Goal: Task Accomplishment & Management: Manage account settings

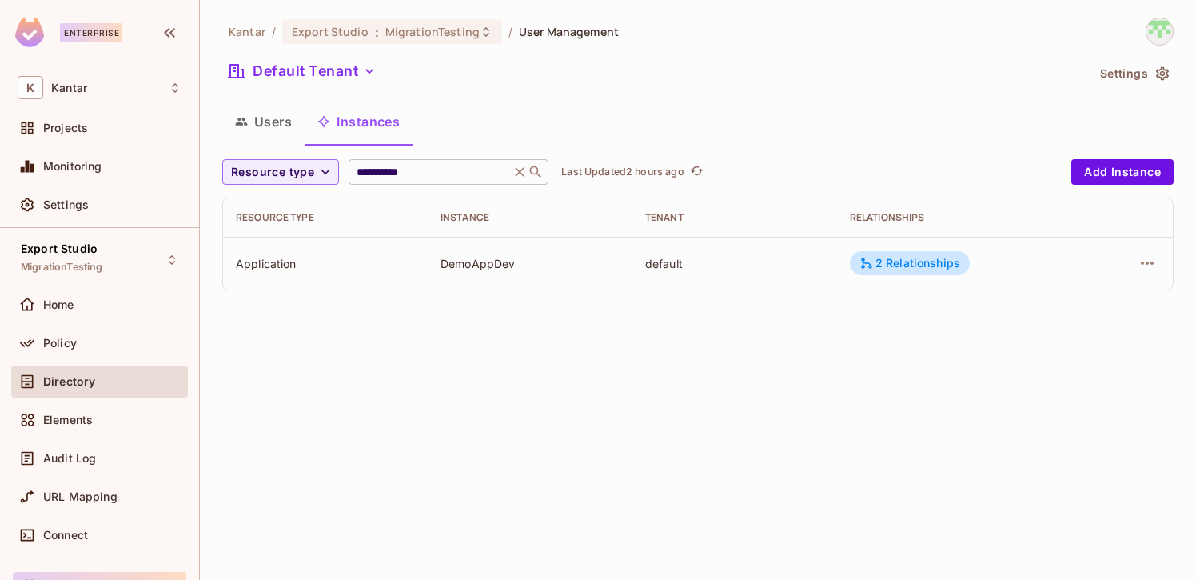
click at [465, 180] on div "**********" at bounding box center [449, 172] width 200 height 26
paste input "*****"
type input "**********"
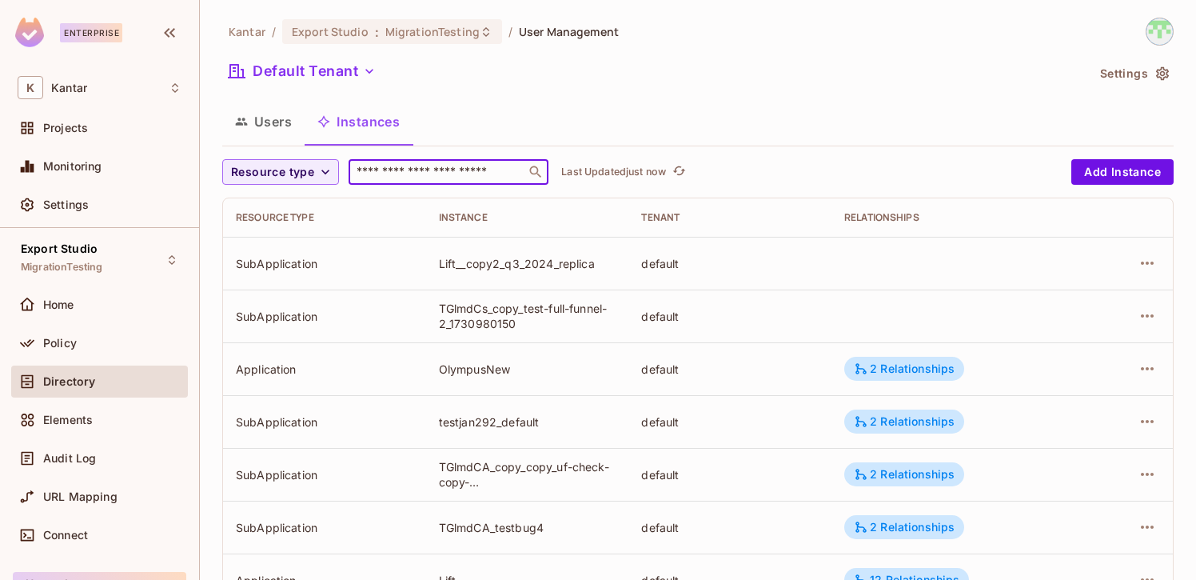
click at [443, 173] on input "text" at bounding box center [437, 172] width 168 height 16
paste input "**********"
type input "**********"
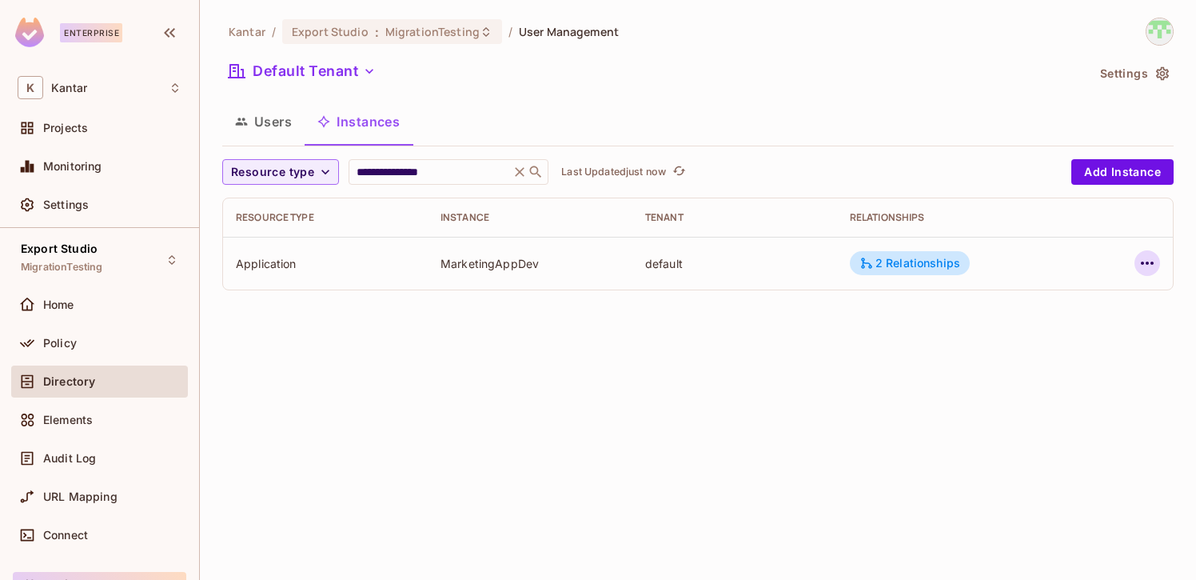
click at [1145, 260] on icon "button" at bounding box center [1147, 262] width 19 height 19
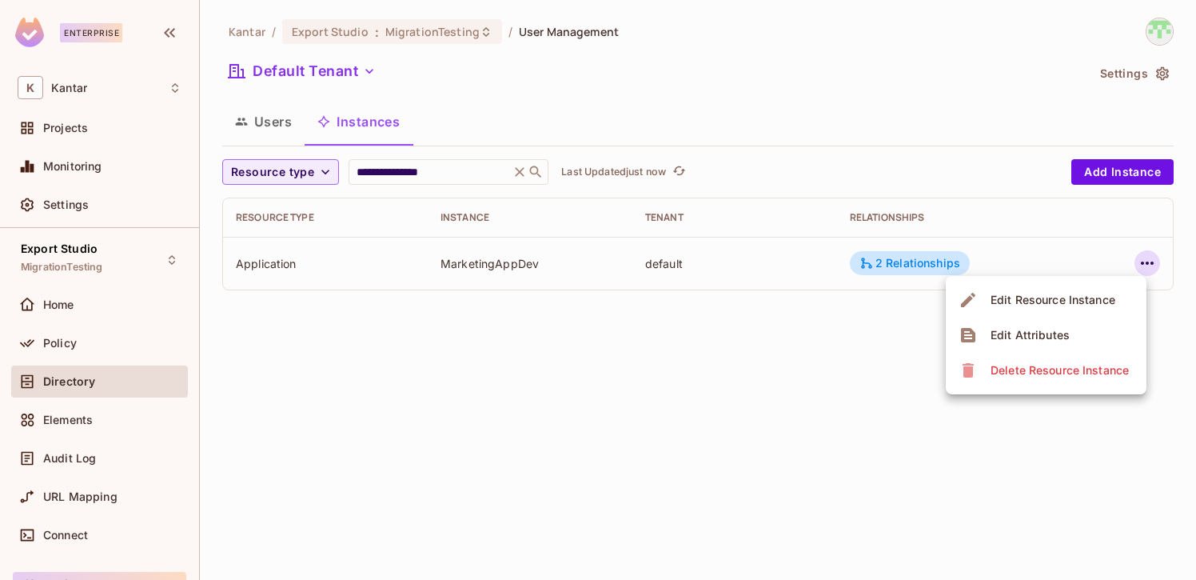
drag, startPoint x: 431, startPoint y: 267, endPoint x: 511, endPoint y: 261, distance: 80.2
click at [511, 261] on div at bounding box center [598, 290] width 1196 height 580
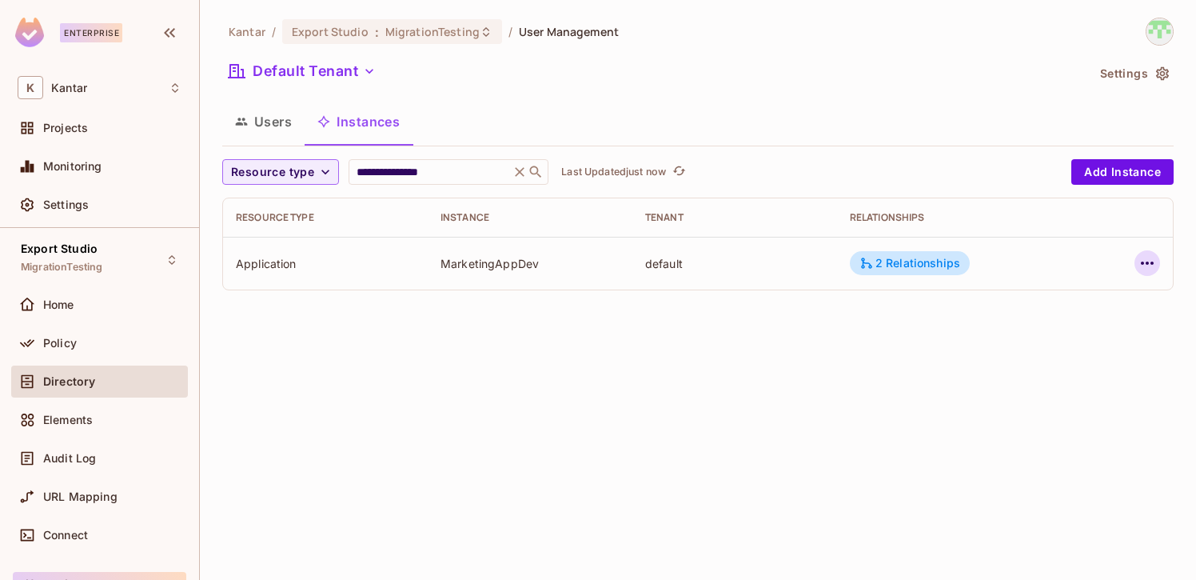
click at [1151, 259] on icon "button" at bounding box center [1147, 262] width 19 height 19
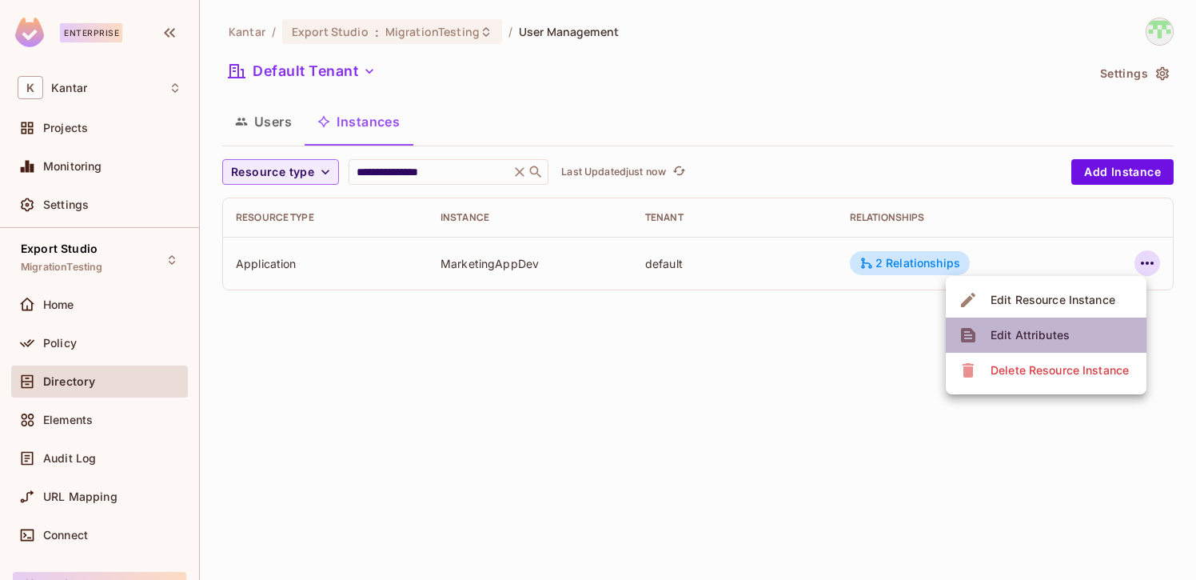
click at [1075, 345] on li "Edit Attributes" at bounding box center [1046, 334] width 201 height 35
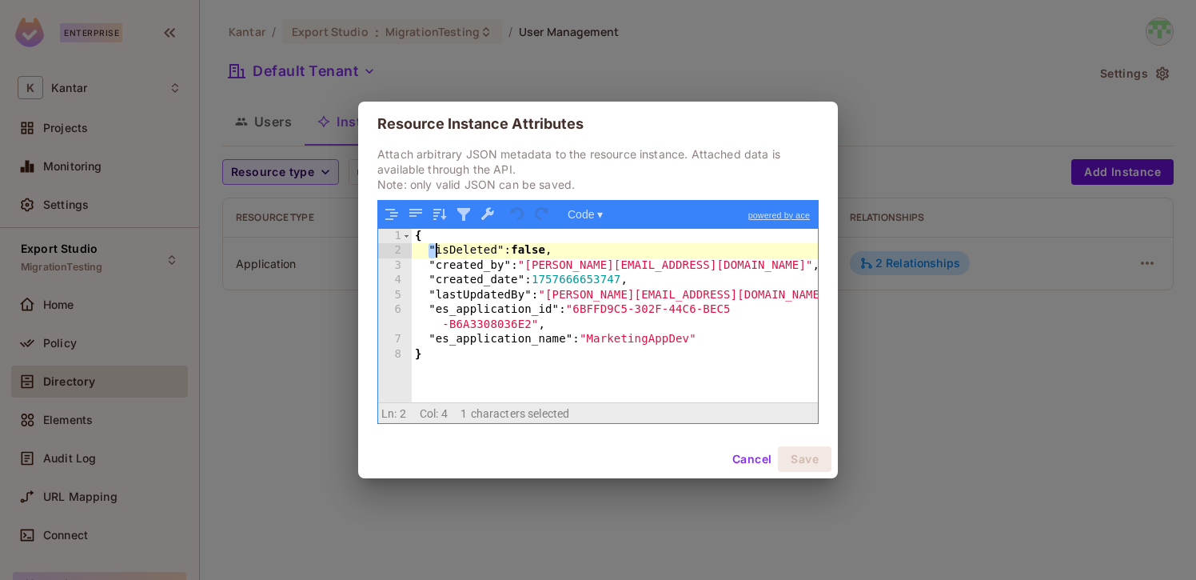
drag, startPoint x: 429, startPoint y: 249, endPoint x: 440, endPoint y: 249, distance: 11.2
click at [440, 249] on div "{ "isDeleted" : false , "created_by" : "devesh.kumar@kantar.com" , "created_dat…" at bounding box center [615, 331] width 406 height 204
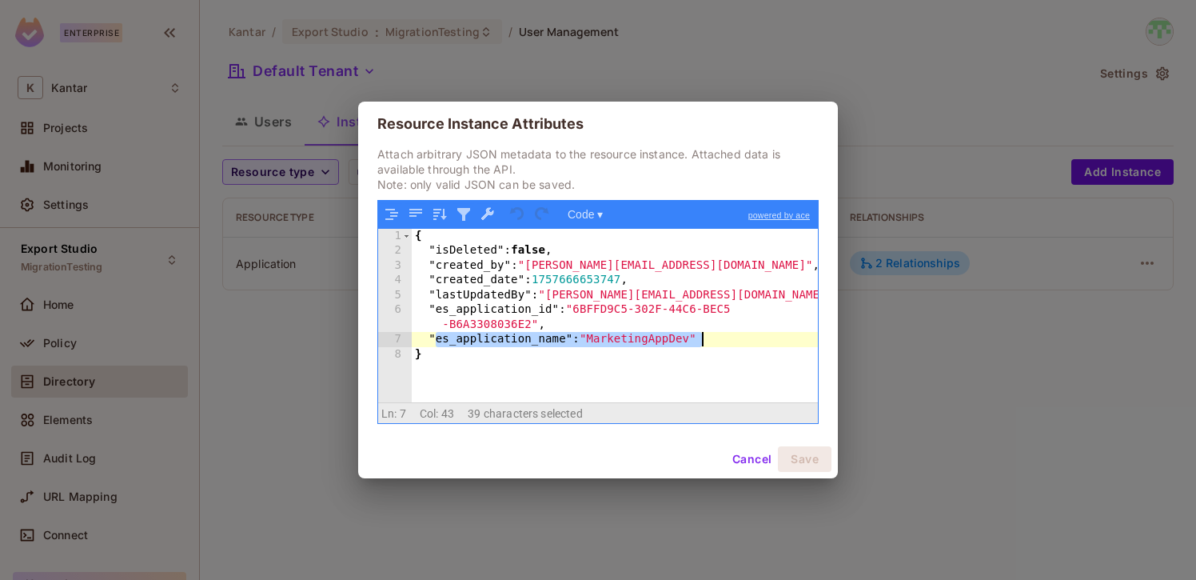
drag, startPoint x: 433, startPoint y: 338, endPoint x: 747, endPoint y: 341, distance: 314.2
click at [747, 341] on div "{ "isDeleted" : false , "created_by" : "devesh.kumar@kantar.com" , "created_dat…" at bounding box center [615, 331] width 406 height 204
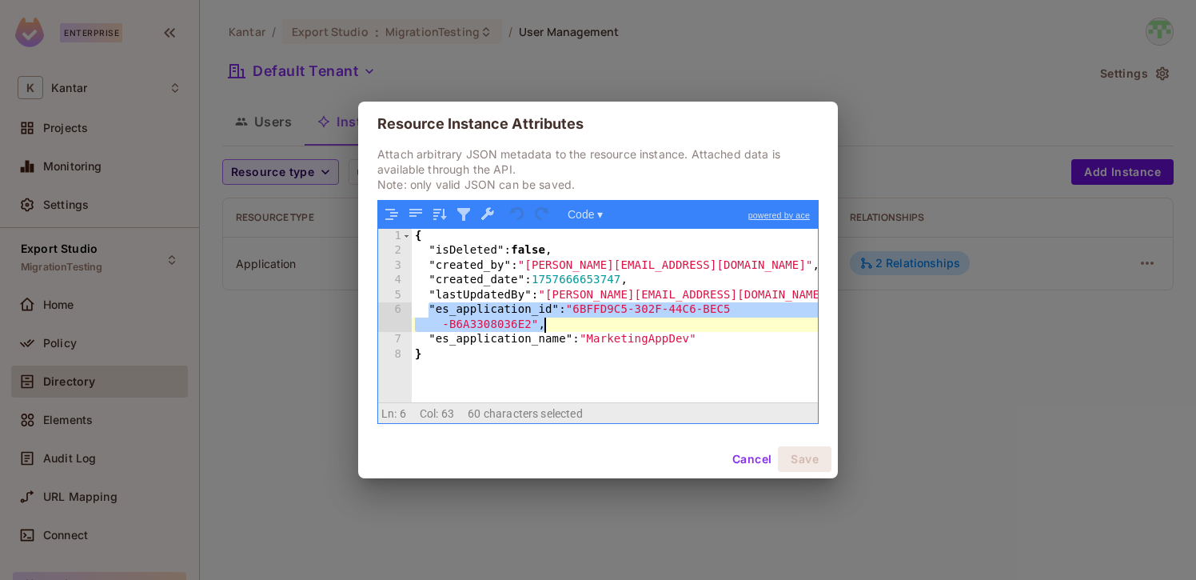
drag, startPoint x: 430, startPoint y: 311, endPoint x: 557, endPoint y: 329, distance: 128.5
click at [557, 329] on div "{ "isDeleted" : false , "created_by" : "devesh.kumar@kantar.com" , "created_dat…" at bounding box center [615, 331] width 406 height 204
drag, startPoint x: 569, startPoint y: 306, endPoint x: 571, endPoint y: 326, distance: 20.1
click at [571, 326] on div "{ "isDeleted" : false , "created_by" : "devesh.kumar@kantar.com" , "created_dat…" at bounding box center [615, 331] width 406 height 204
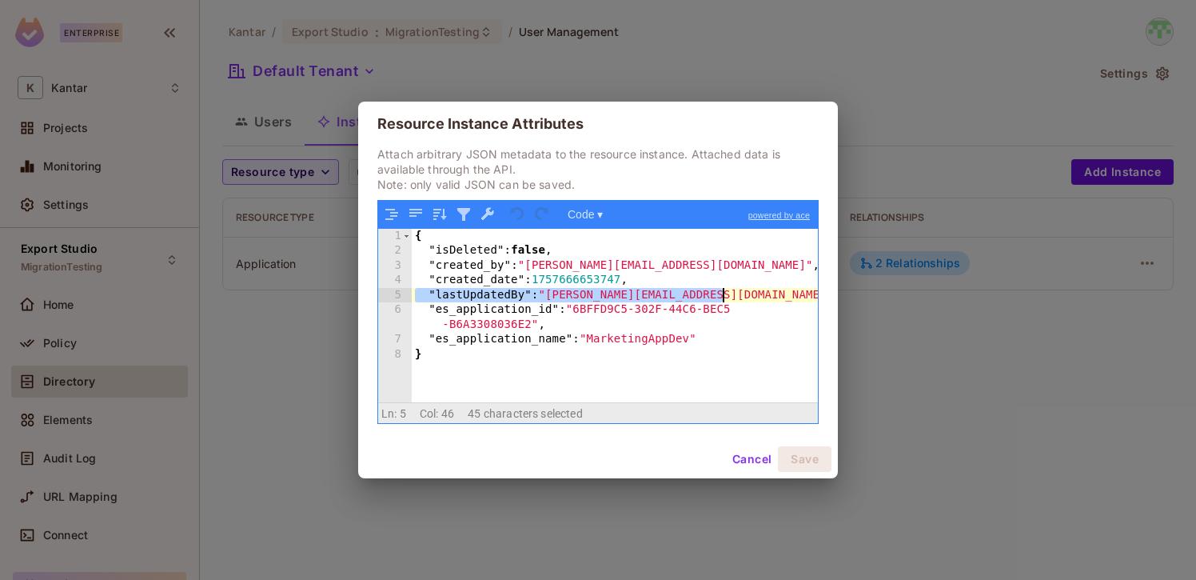
drag, startPoint x: 417, startPoint y: 289, endPoint x: 730, endPoint y: 289, distance: 313.4
click at [730, 289] on div "{ "isDeleted" : false , "created_by" : "devesh.kumar@kantar.com" , "created_dat…" at bounding box center [615, 331] width 406 height 204
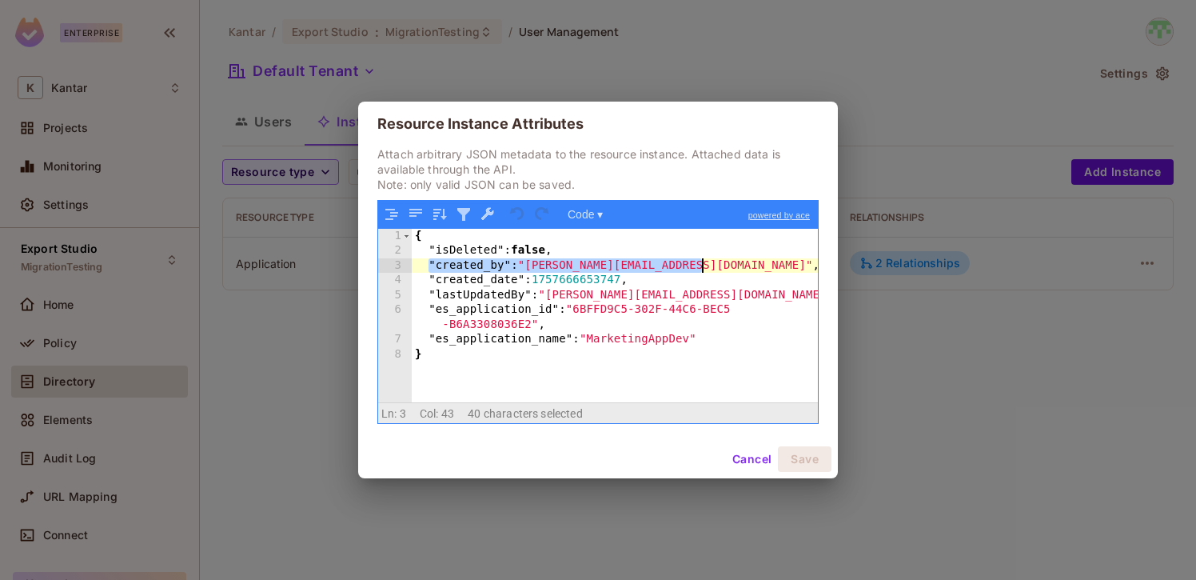
drag, startPoint x: 425, startPoint y: 265, endPoint x: 759, endPoint y: 258, distance: 333.5
click at [759, 258] on div "{ "isDeleted" : false , "created_by" : "devesh.kumar@kantar.com" , "created_dat…" at bounding box center [615, 331] width 406 height 204
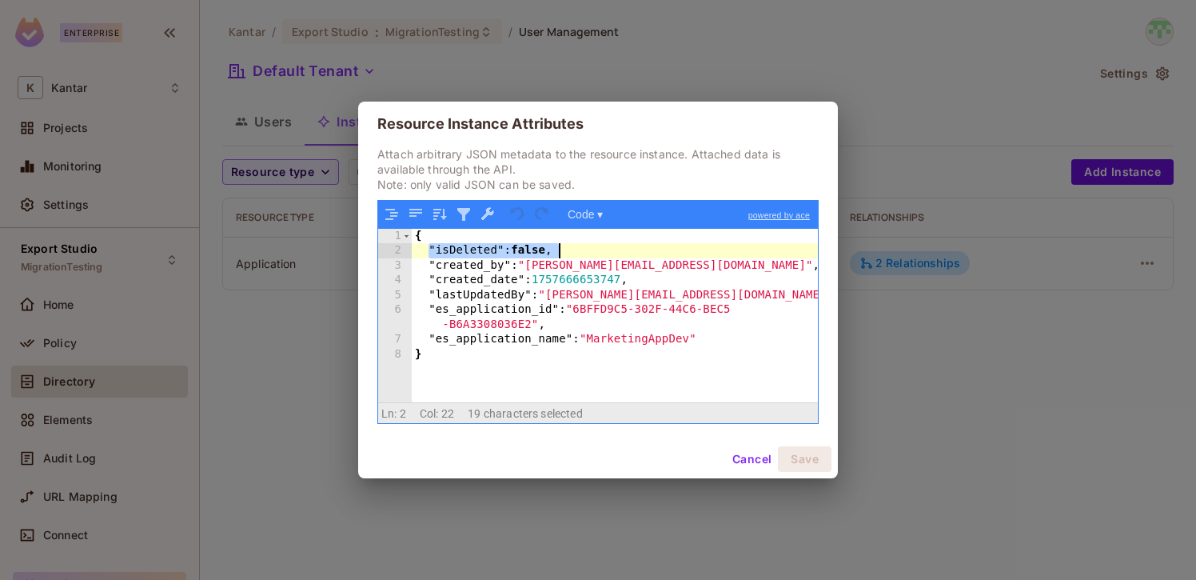
drag, startPoint x: 426, startPoint y: 246, endPoint x: 564, endPoint y: 246, distance: 138.3
click at [564, 246] on div "{ "isDeleted" : false , "created_by" : "devesh.kumar@kantar.com" , "created_dat…" at bounding box center [615, 331] width 406 height 204
click at [744, 455] on button "Cancel" at bounding box center [752, 459] width 52 height 26
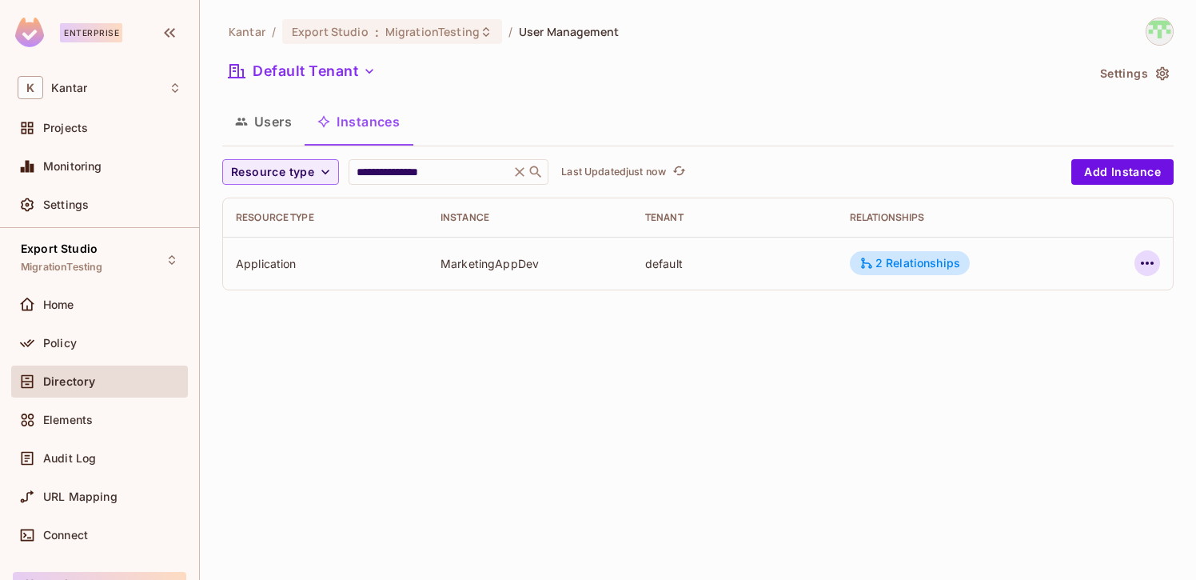
click at [1146, 265] on icon "button" at bounding box center [1147, 262] width 19 height 19
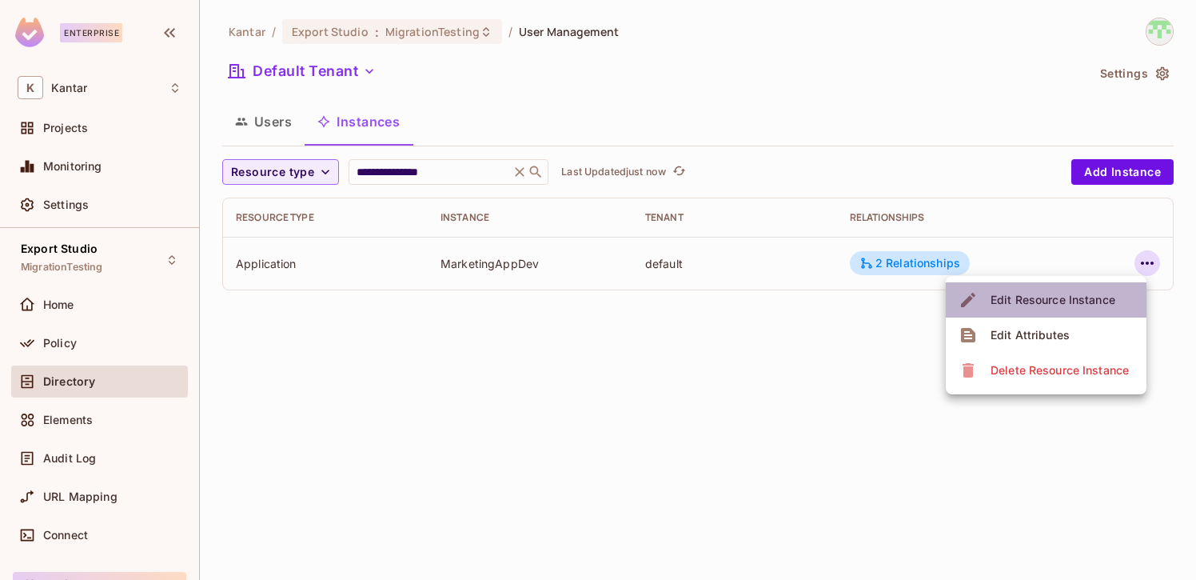
click at [1083, 309] on span "Edit Resource Instance" at bounding box center [1053, 300] width 134 height 26
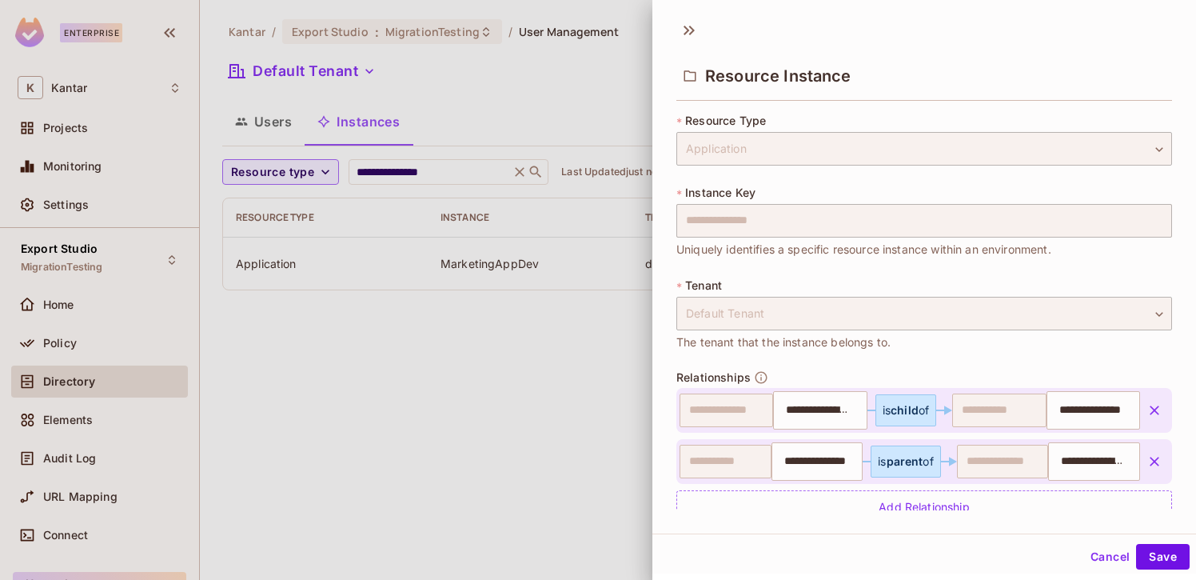
scroll to position [34, 0]
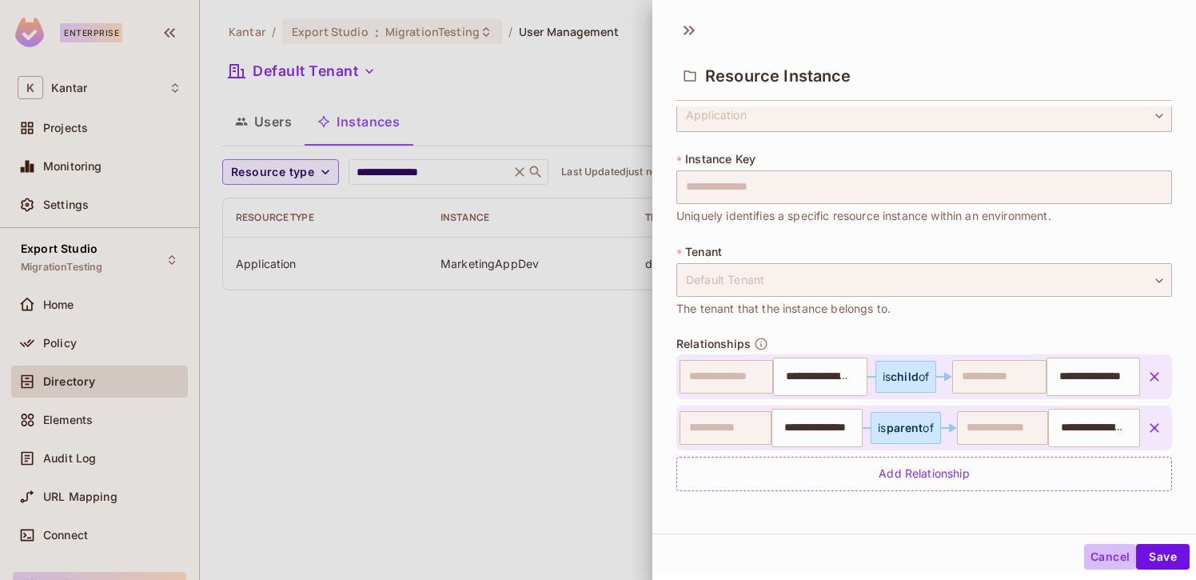
click at [1104, 558] on button "Cancel" at bounding box center [1110, 557] width 52 height 26
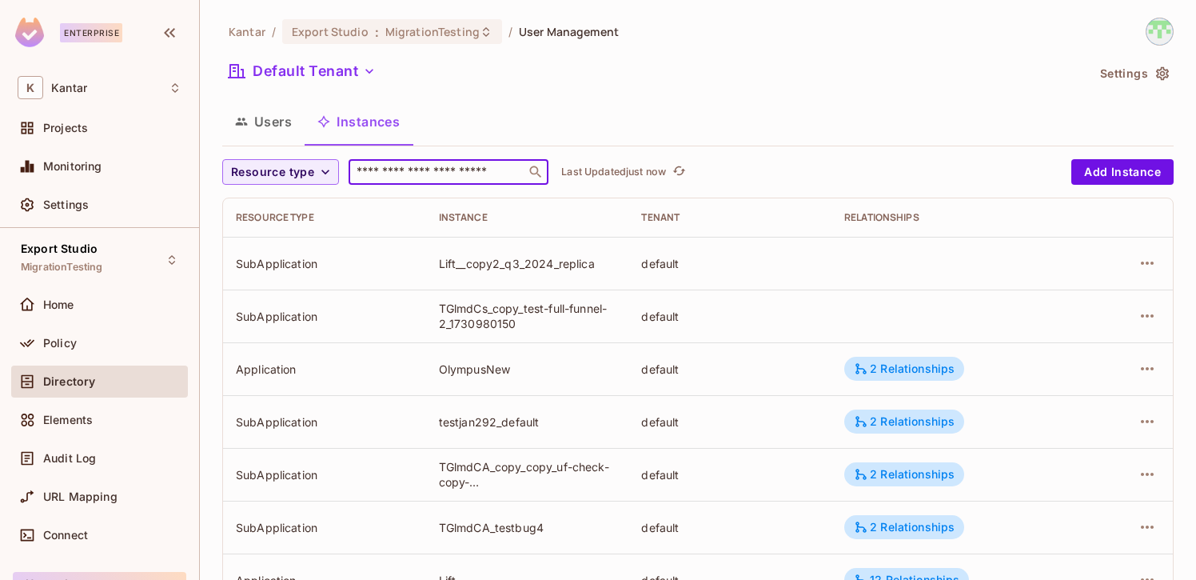
click at [468, 166] on input "text" at bounding box center [437, 172] width 168 height 16
paste input "**********"
type input "**********"
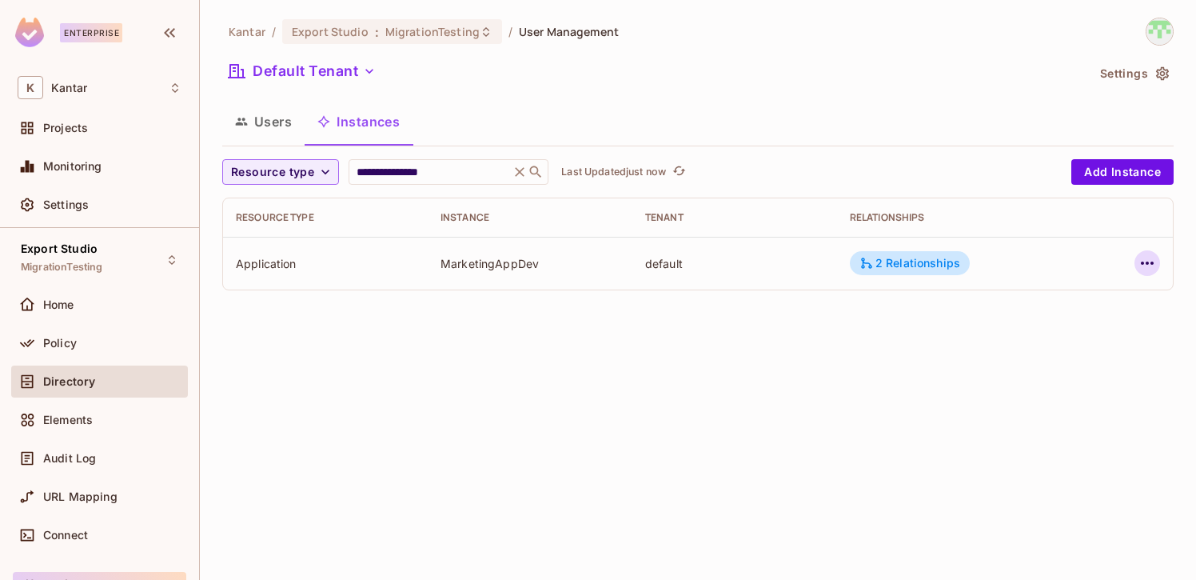
click at [1147, 267] on icon "button" at bounding box center [1147, 262] width 19 height 19
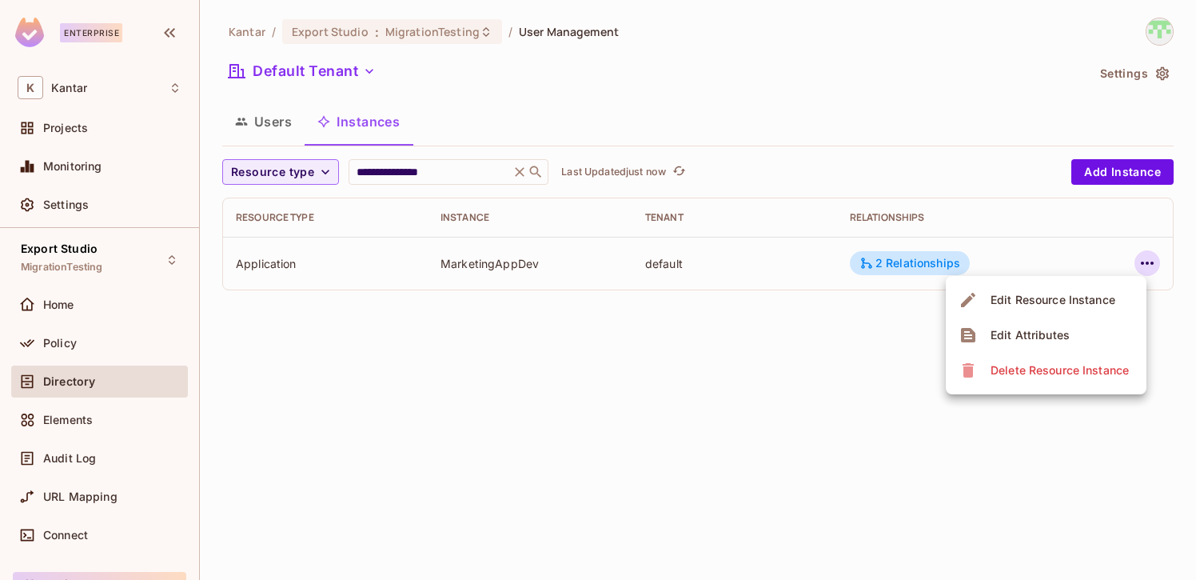
click at [1094, 327] on li "Edit Attributes" at bounding box center [1046, 334] width 201 height 35
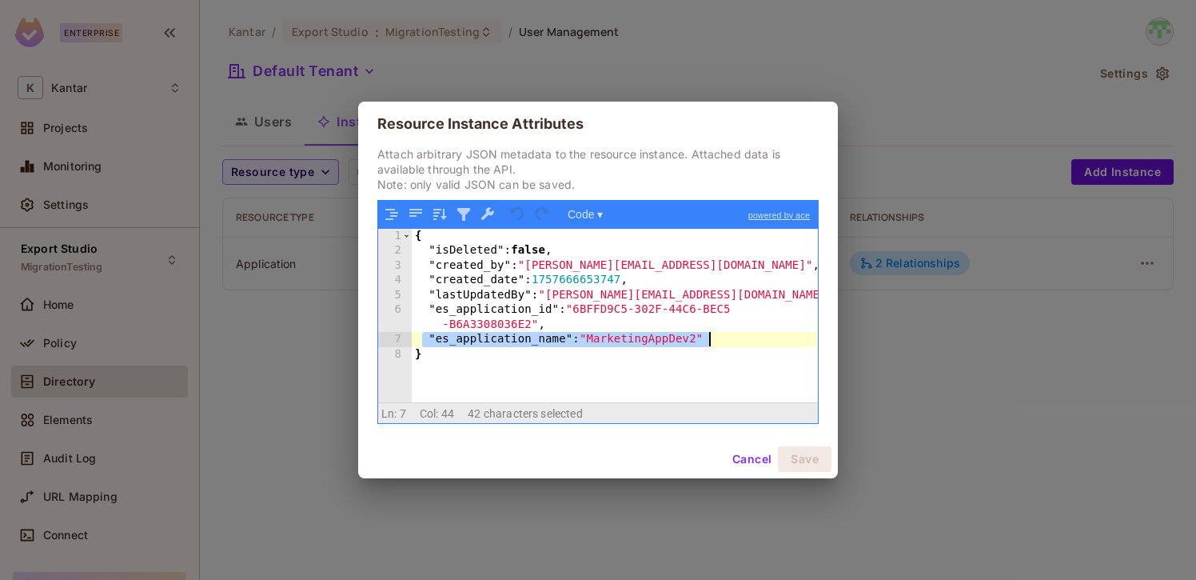
drag, startPoint x: 424, startPoint y: 342, endPoint x: 713, endPoint y: 336, distance: 289.5
click at [713, 336] on div "{ "isDeleted" : false , "created_by" : "devesh.kumar@kantar.com" , "created_dat…" at bounding box center [615, 331] width 406 height 204
click at [724, 386] on div "{ "isDeleted" : false , "created_by" : "devesh.kumar@kantar.com" , "created_dat…" at bounding box center [615, 331] width 406 height 204
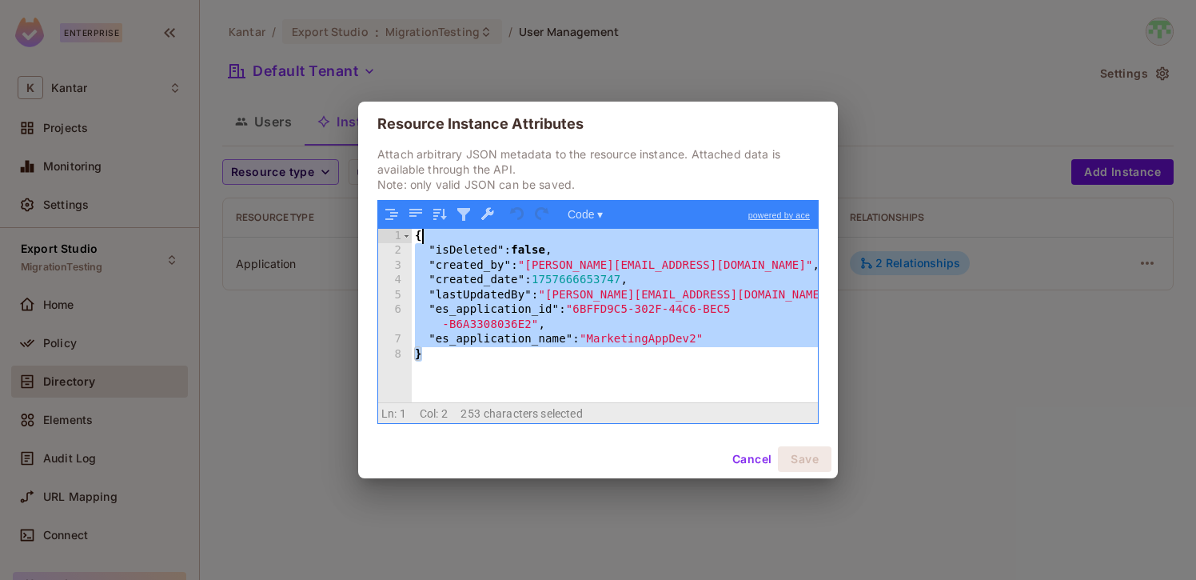
drag, startPoint x: 550, startPoint y: 363, endPoint x: 439, endPoint y: 229, distance: 173.7
click at [437, 229] on div "{ "isDeleted" : false , "created_by" : "devesh.kumar@kantar.com" , "created_dat…" at bounding box center [615, 331] width 406 height 204
click at [674, 349] on div "{ "isDeleted" : false , "created_by" : "devesh.kumar@kantar.com" , "created_dat…" at bounding box center [615, 331] width 406 height 204
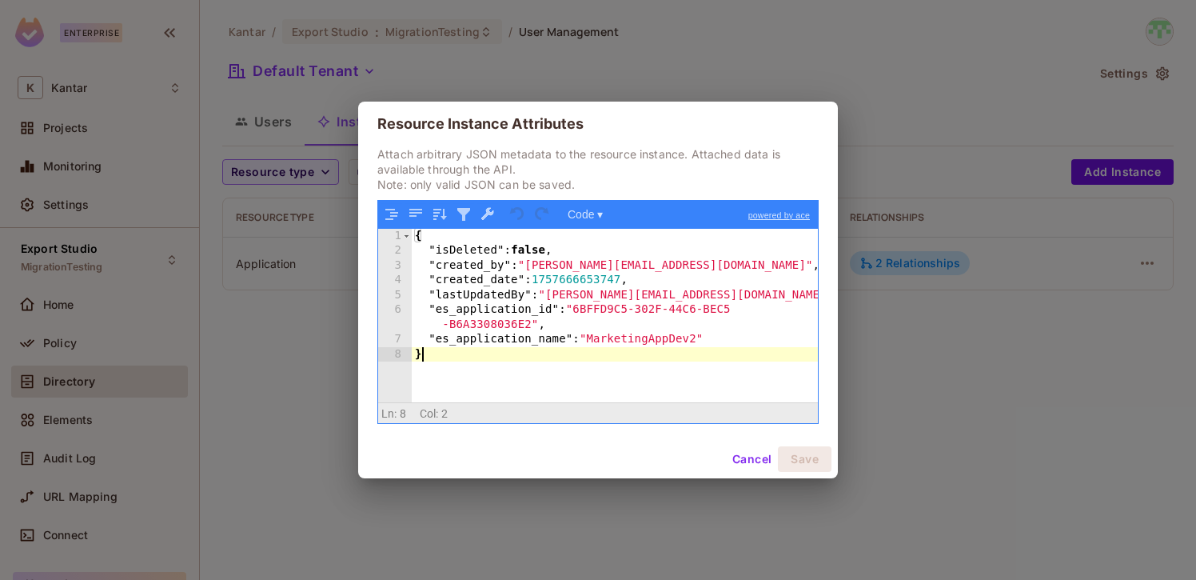
click at [738, 455] on button "Cancel" at bounding box center [752, 459] width 52 height 26
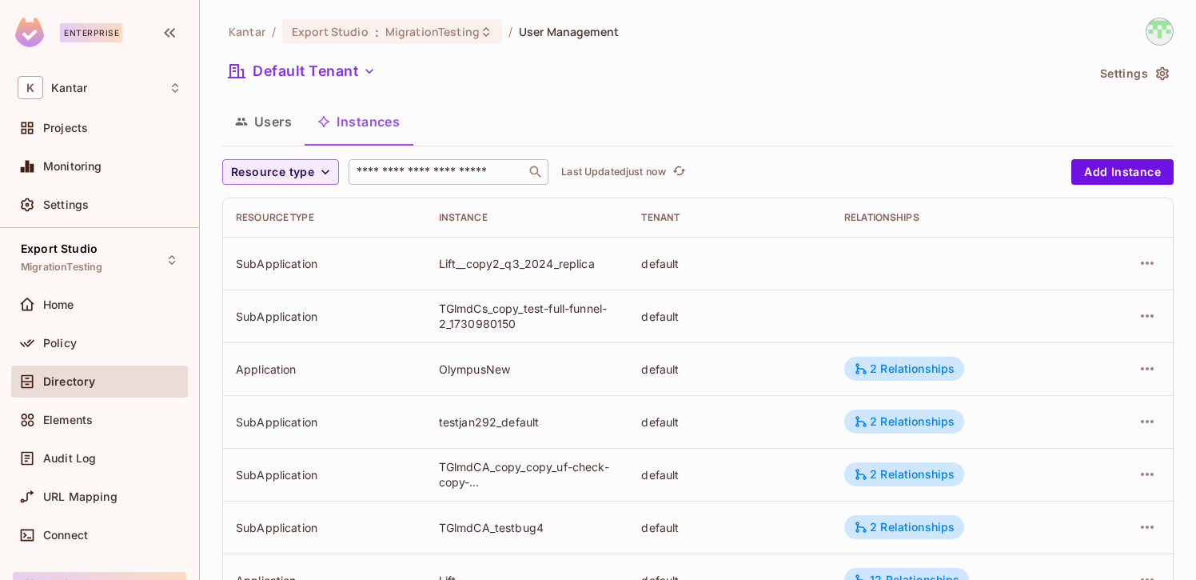
click at [449, 178] on input "text" at bounding box center [437, 172] width 168 height 16
paste input "**********"
type input "**********"
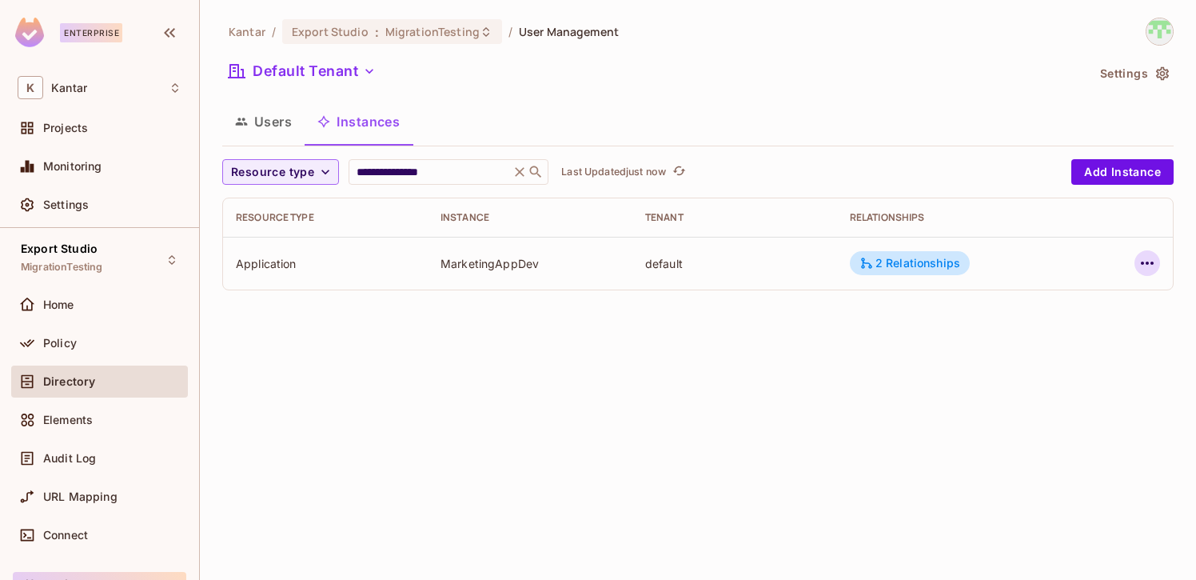
click at [1146, 259] on icon "button" at bounding box center [1147, 262] width 19 height 19
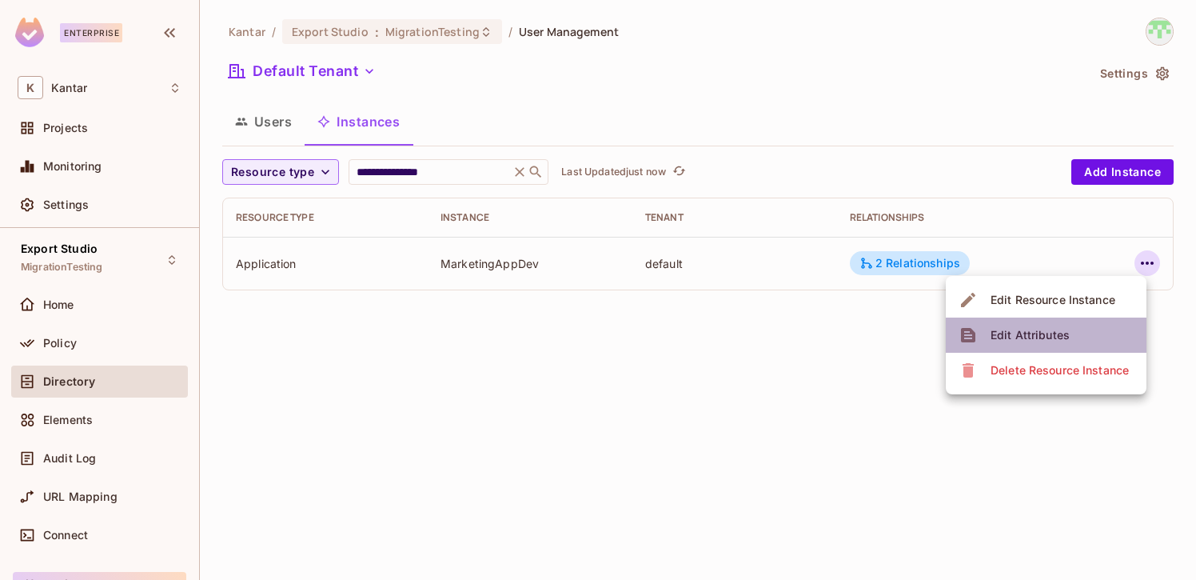
click at [1052, 325] on span "Edit Attributes" at bounding box center [1030, 335] width 89 height 26
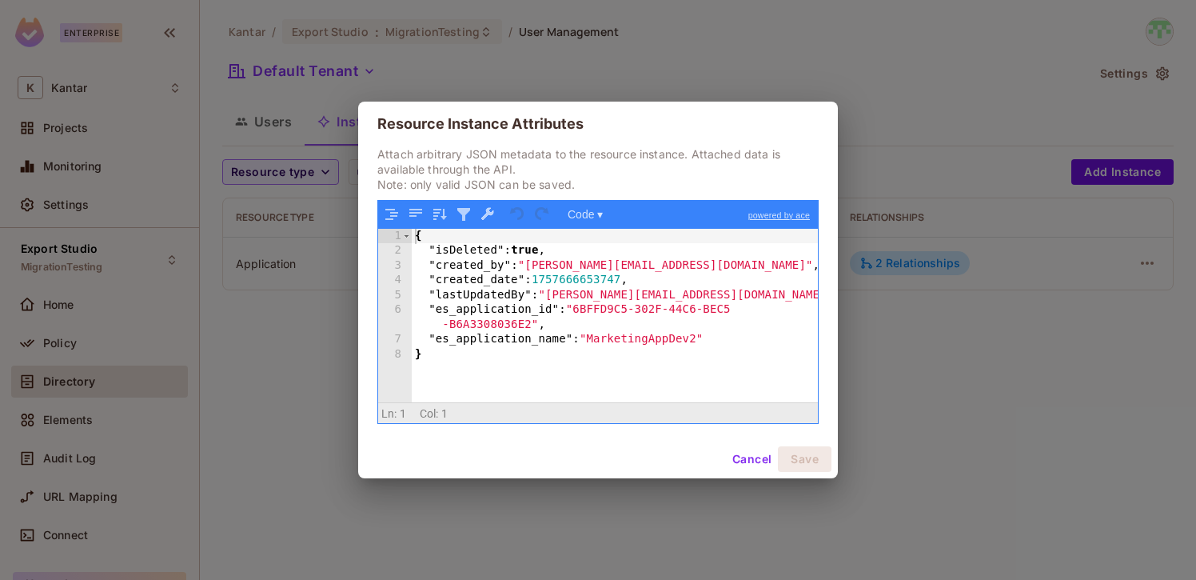
click at [748, 467] on button "Cancel" at bounding box center [752, 459] width 52 height 26
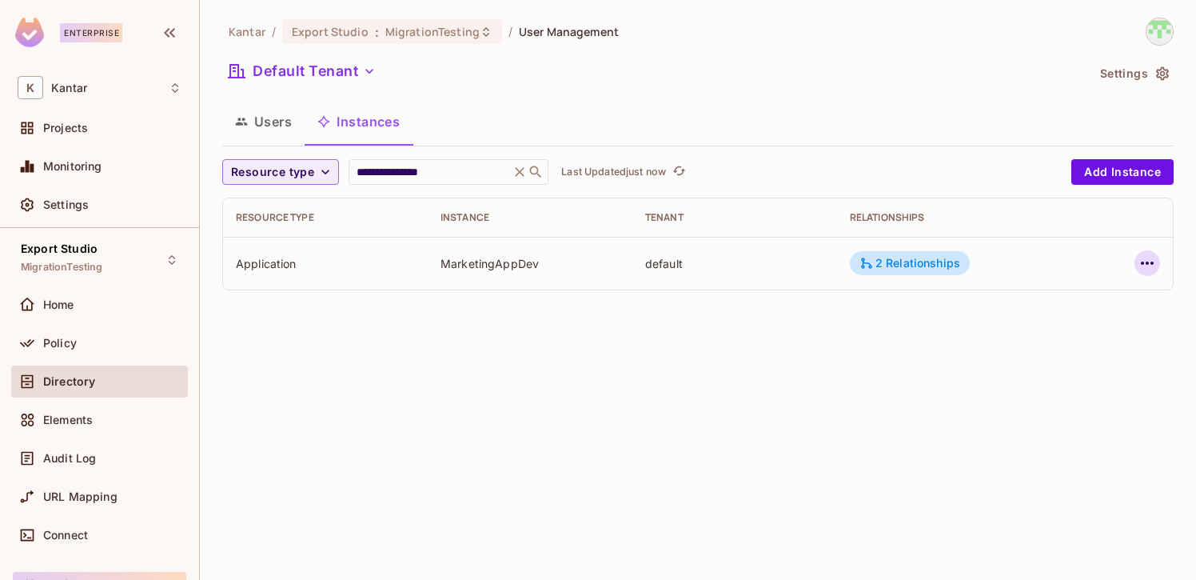
click at [1152, 265] on icon "button" at bounding box center [1147, 262] width 13 height 3
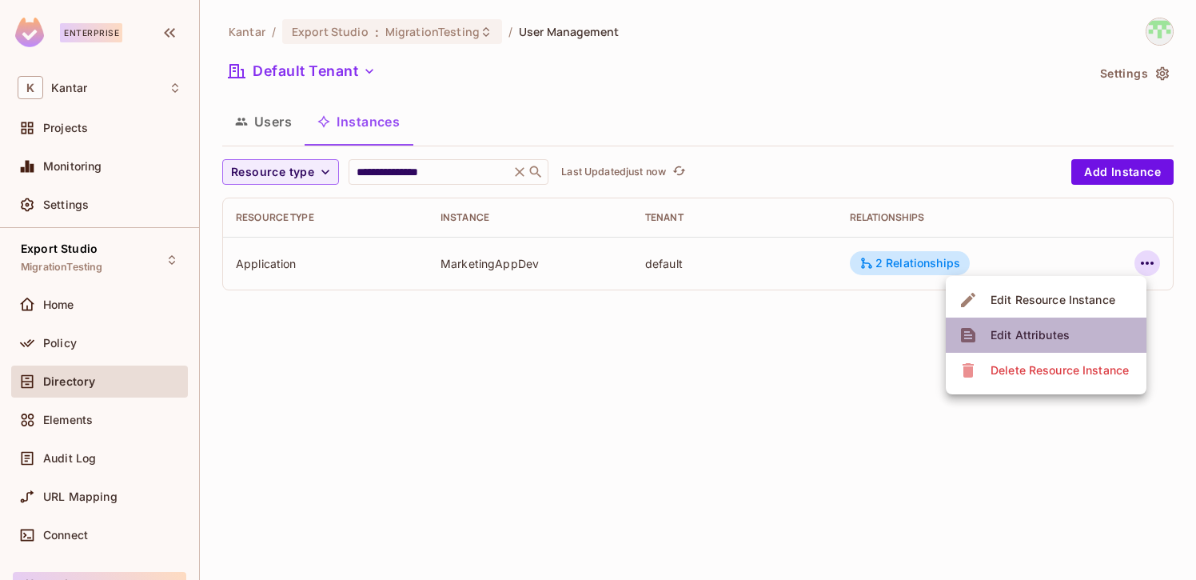
click at [1092, 326] on li "Edit Attributes" at bounding box center [1046, 334] width 201 height 35
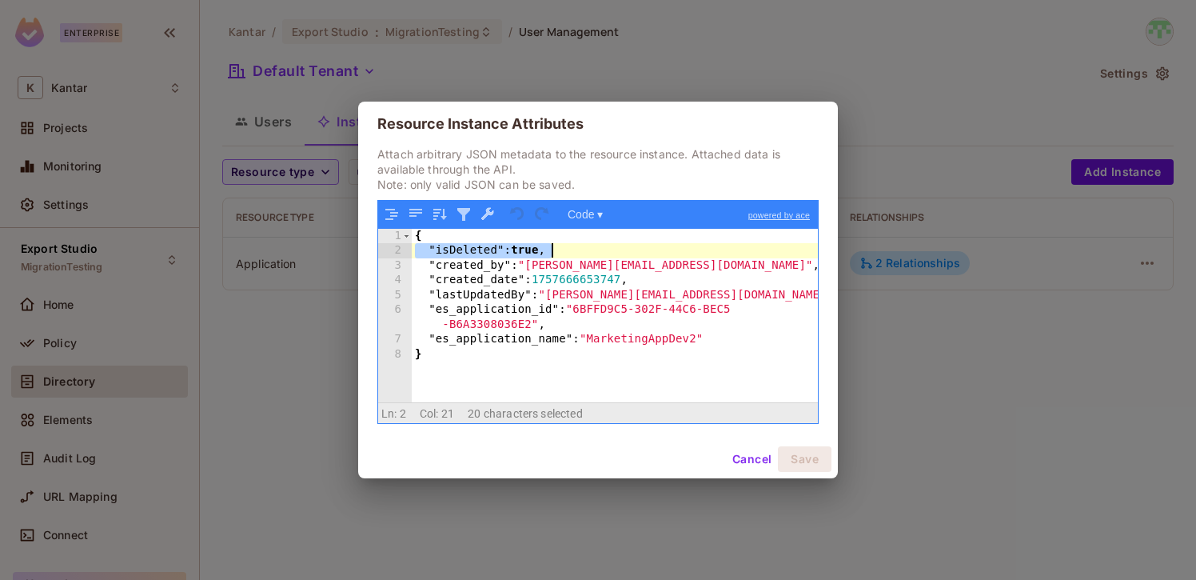
drag, startPoint x: 418, startPoint y: 250, endPoint x: 568, endPoint y: 247, distance: 150.4
click at [570, 247] on div "{ "isDeleted" : true , "created_by" : "[PERSON_NAME][EMAIL_ADDRESS][DOMAIN_NAME…" at bounding box center [615, 331] width 406 height 204
click at [573, 251] on div "{ "isDeleted" : true , "created_by" : "[PERSON_NAME][EMAIL_ADDRESS][DOMAIN_NAME…" at bounding box center [615, 331] width 406 height 204
drag, startPoint x: 428, startPoint y: 251, endPoint x: 556, endPoint y: 249, distance: 128.8
click at [556, 249] on div "{ "isDeleted" : true , "created_by" : "[PERSON_NAME][EMAIL_ADDRESS][DOMAIN_NAME…" at bounding box center [615, 331] width 406 height 204
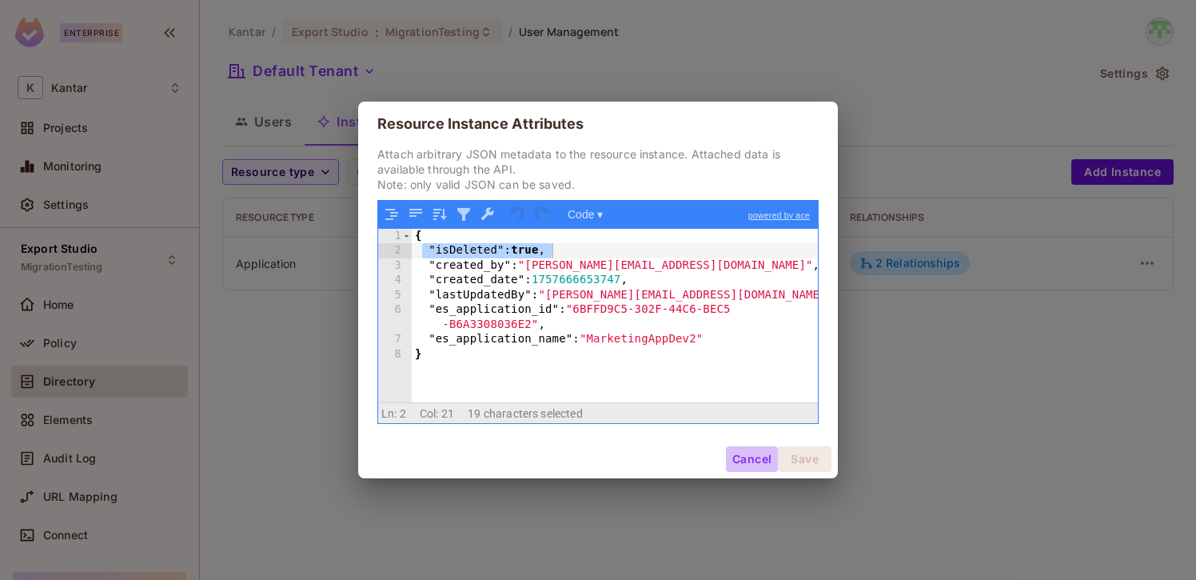
click at [748, 462] on button "Cancel" at bounding box center [752, 459] width 52 height 26
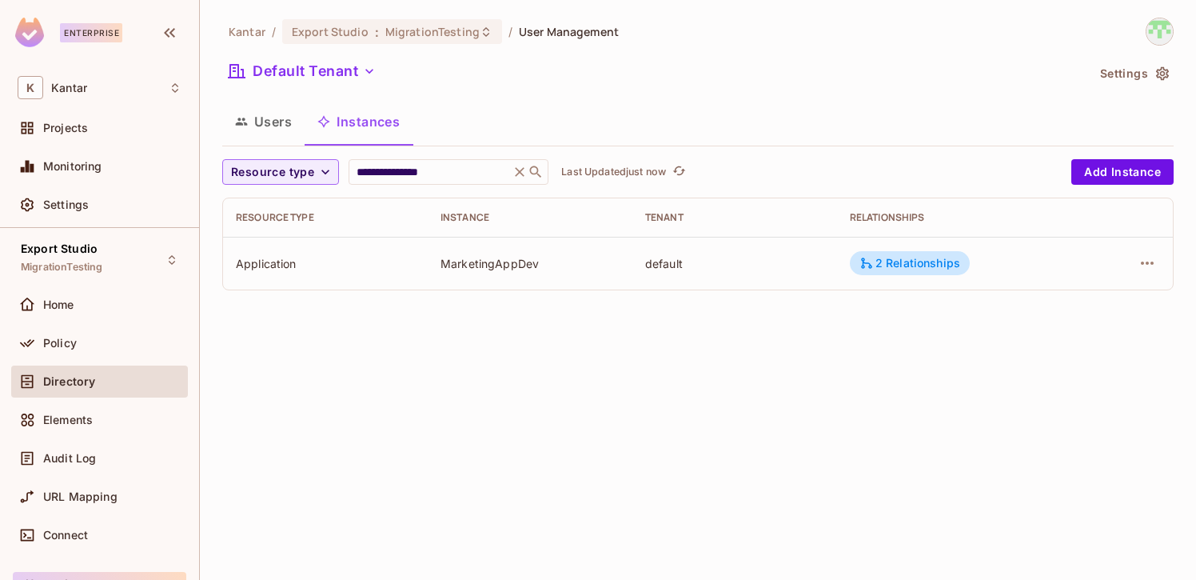
click at [655, 433] on div "**********" at bounding box center [698, 290] width 996 height 580
